Goal: Information Seeking & Learning: Learn about a topic

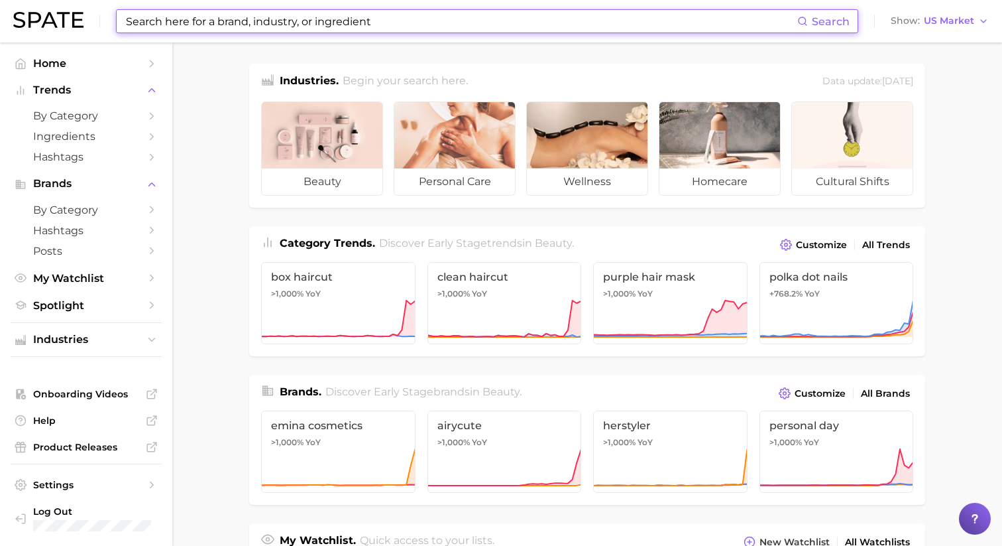
click at [189, 16] on input at bounding box center [461, 21] width 673 height 23
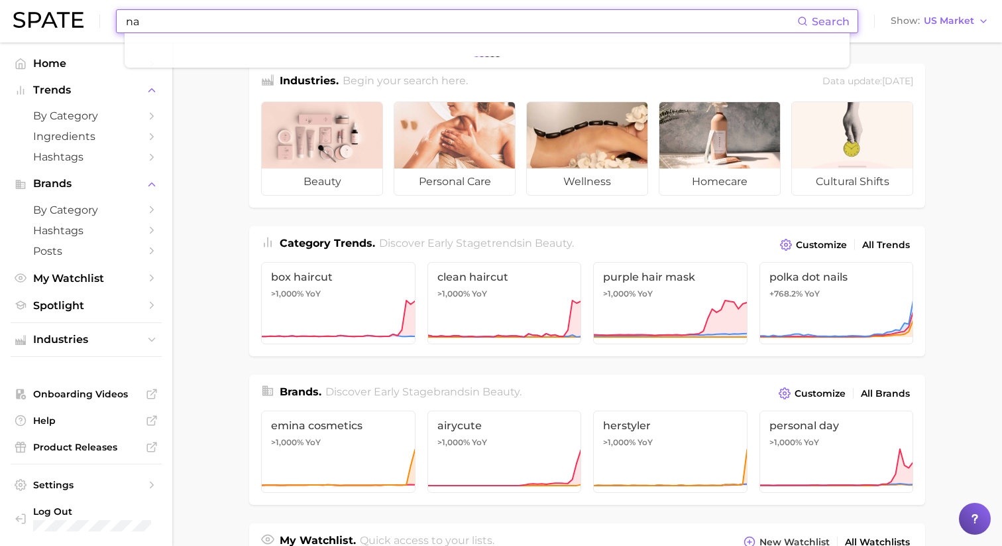
type input "n"
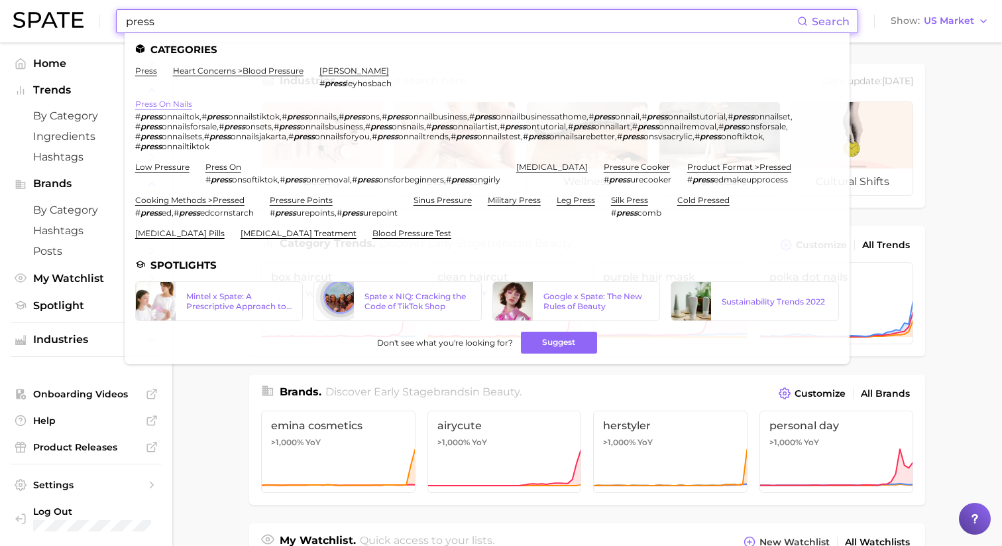
type input "press"
click at [171, 104] on link "press on nails" at bounding box center [163, 104] width 57 height 10
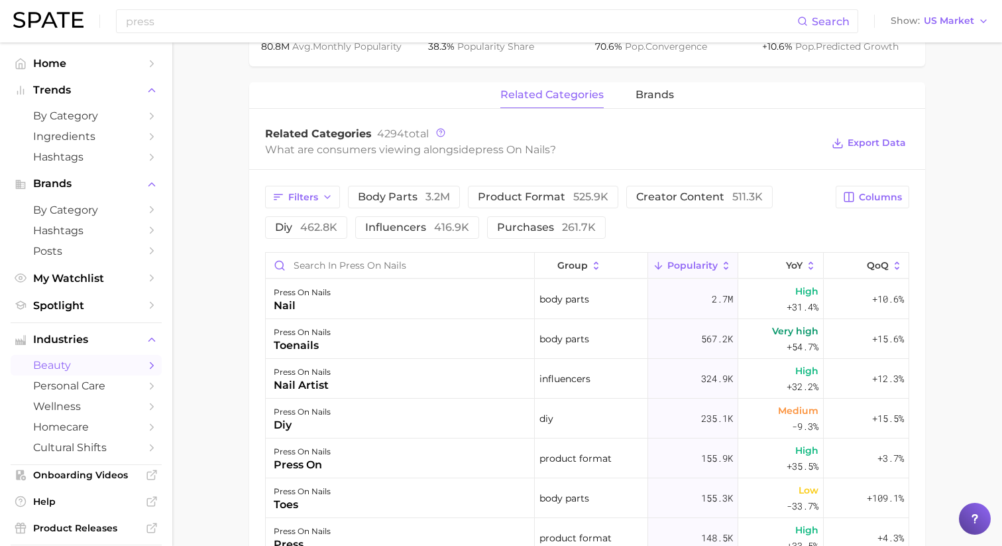
scroll to position [579, 0]
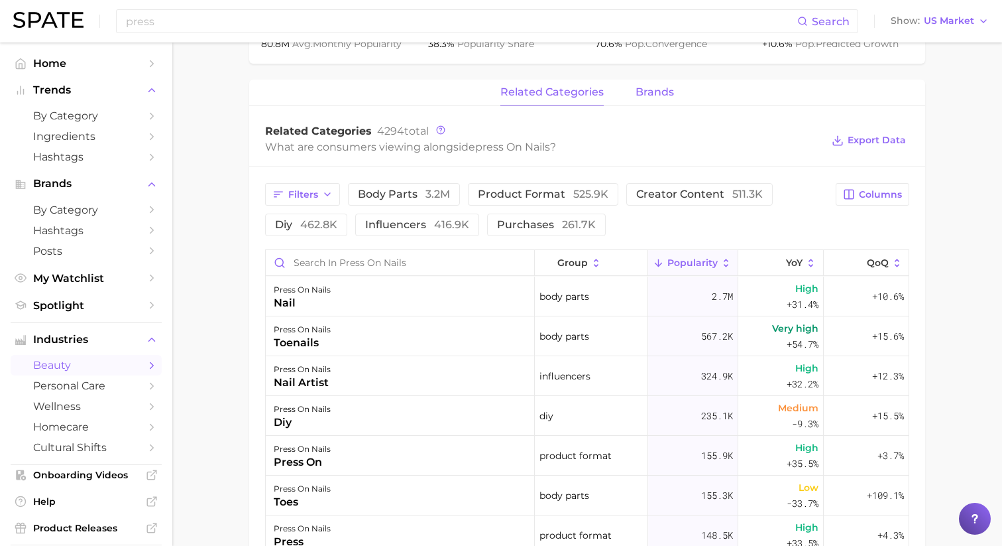
click at [656, 97] on span "brands" at bounding box center [655, 92] width 38 height 12
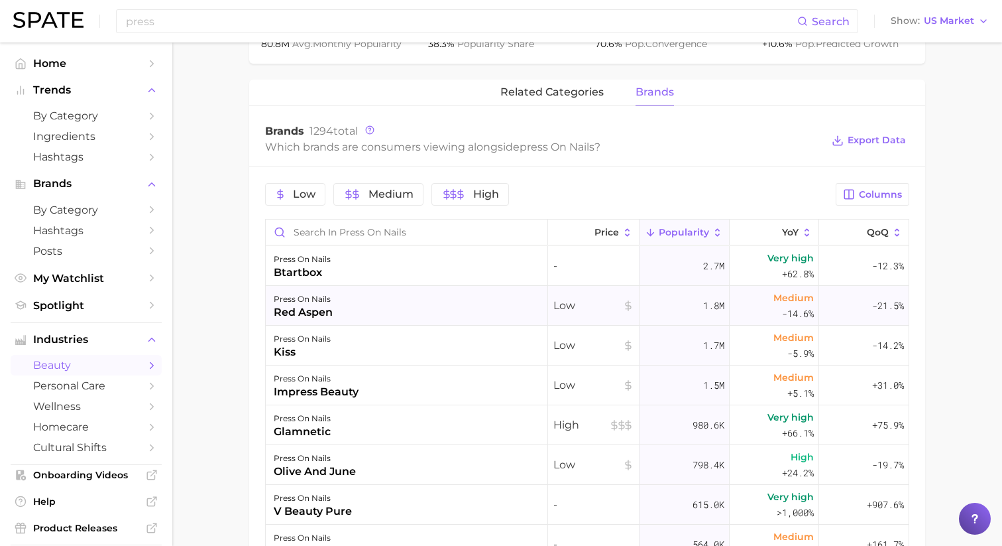
click at [705, 322] on div "1.8m" at bounding box center [685, 306] width 90 height 40
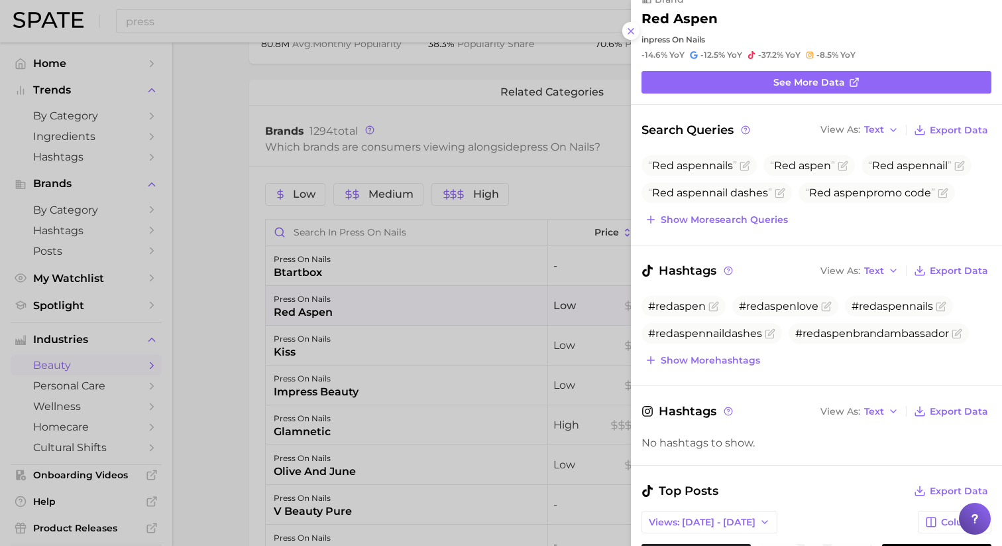
scroll to position [0, 0]
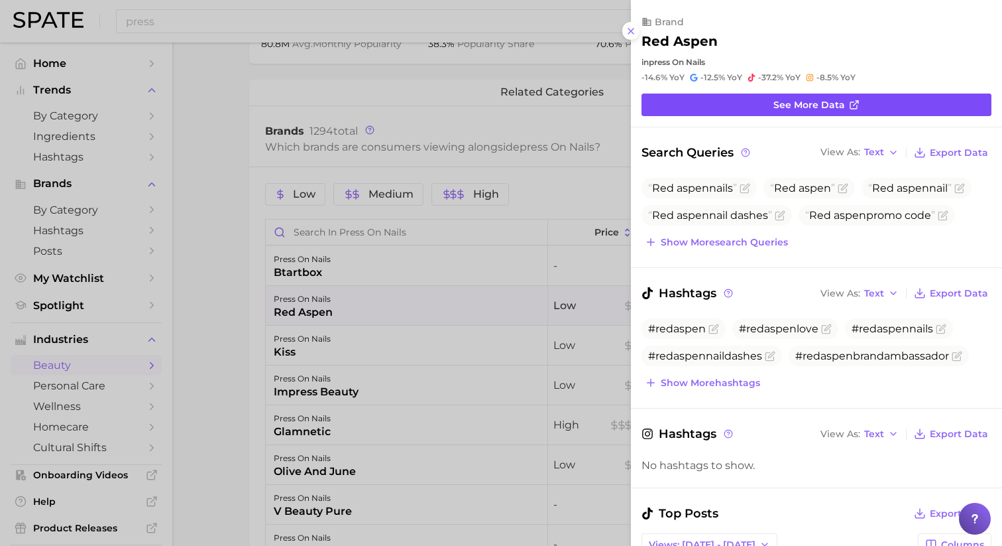
click at [752, 107] on link "See more data" at bounding box center [817, 104] width 350 height 23
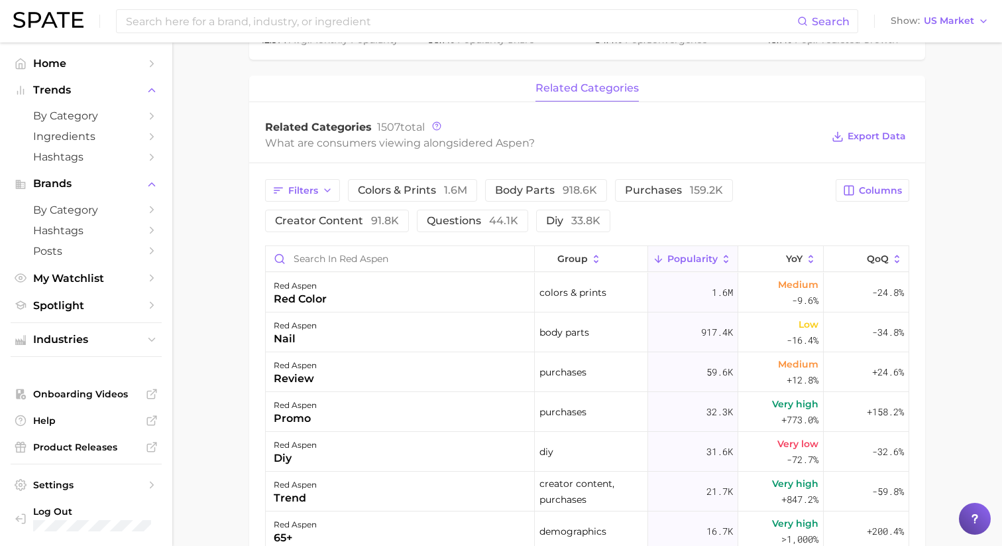
scroll to position [519, 0]
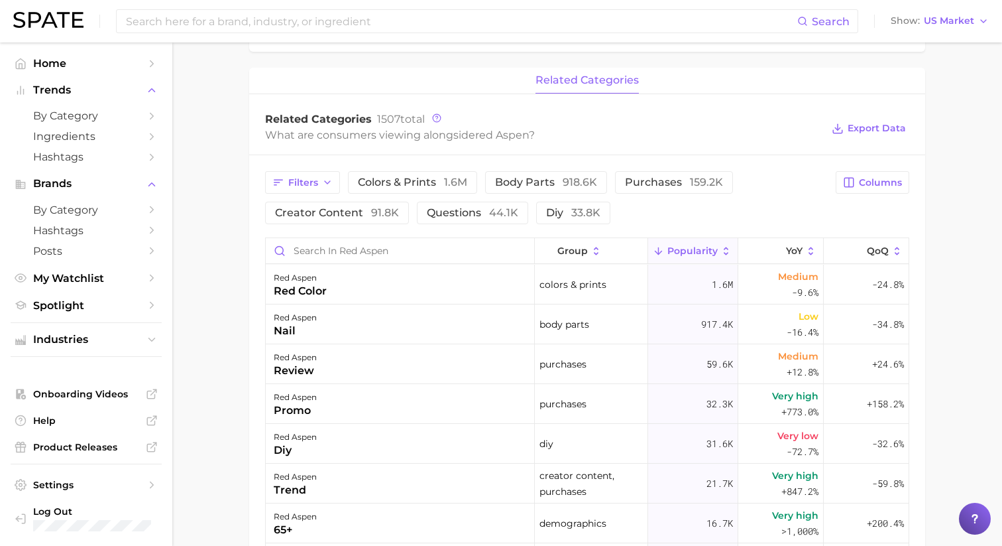
scroll to position [579, 0]
